Goal: Check status: Check status

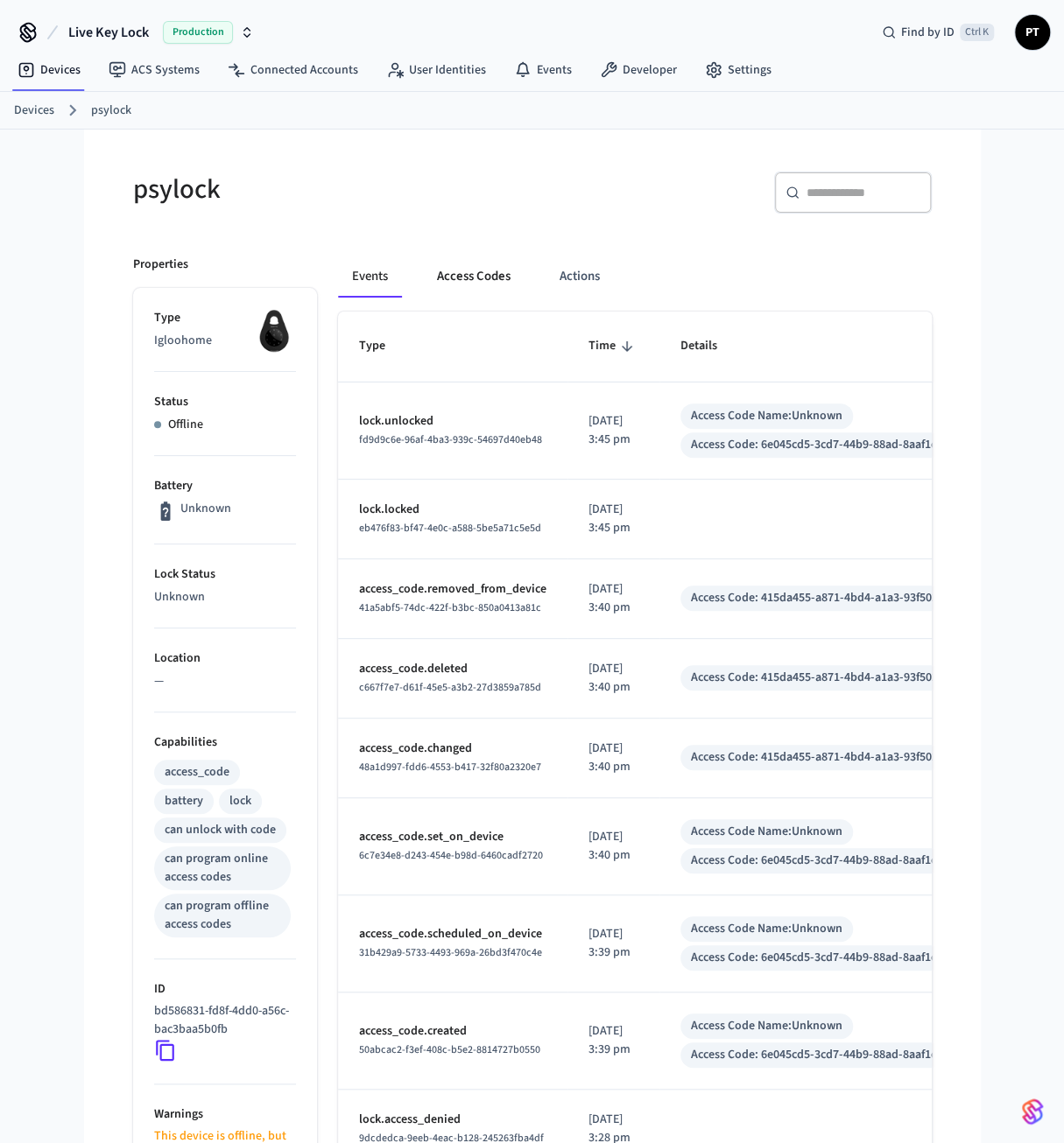
click at [485, 288] on button "Access Codes" at bounding box center [473, 277] width 101 height 42
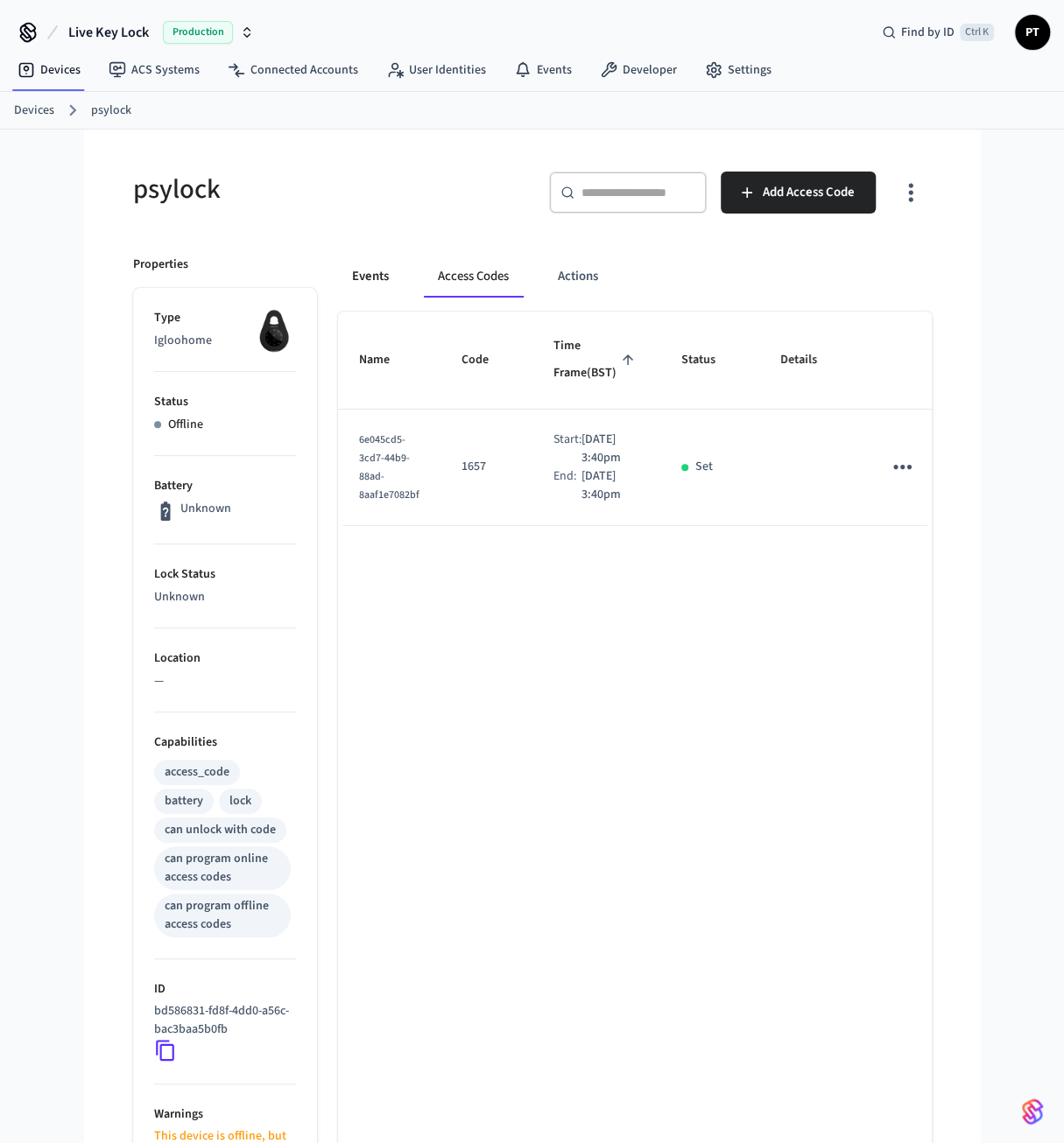
click at [385, 285] on button "Events" at bounding box center [370, 277] width 65 height 42
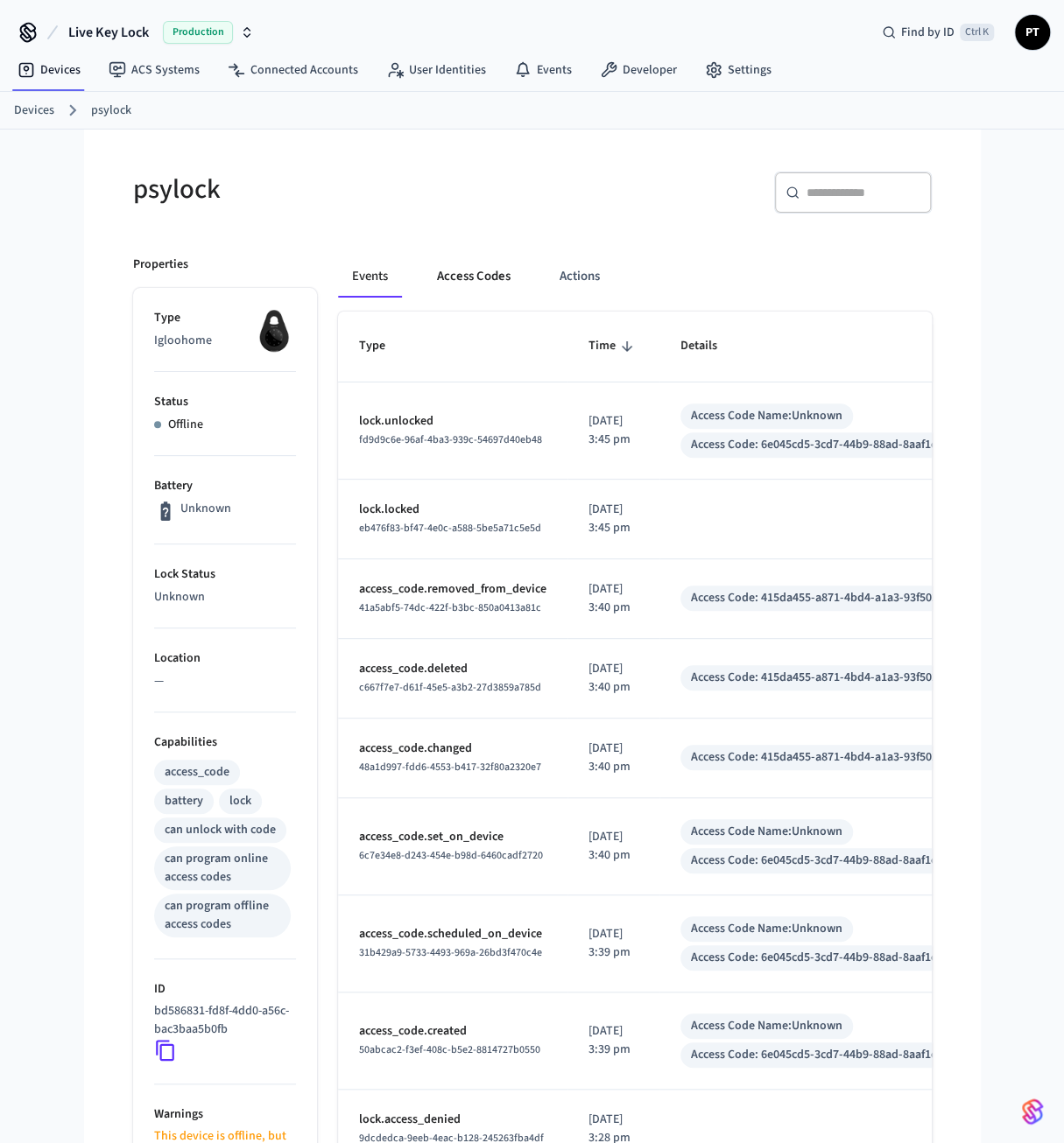
click at [477, 282] on button "Access Codes" at bounding box center [473, 277] width 101 height 42
